Goal: Browse casually: Explore the website without a specific task or goal

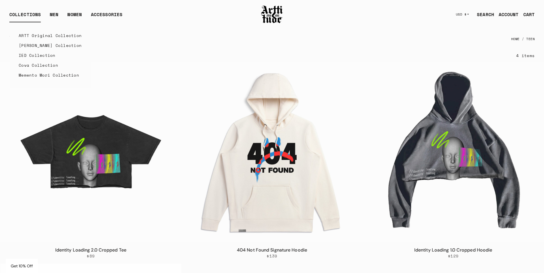
click at [25, 35] on link "ARTT Original Collection" at bounding box center [50, 36] width 63 height 10
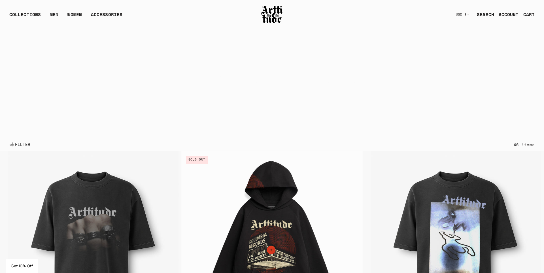
click at [85, 119] on video "Your browser does not support the video tag." at bounding box center [271, 83] width 543 height 109
click at [270, 9] on img at bounding box center [271, 14] width 23 height 19
